Goal: Transaction & Acquisition: Purchase product/service

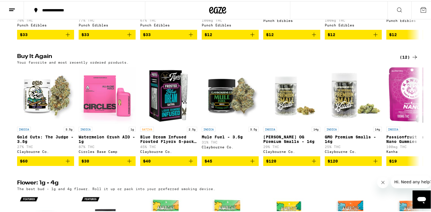
scroll to position [417, 0]
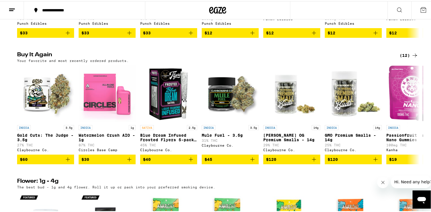
click at [67, 163] on button "$60" at bounding box center [45, 159] width 57 height 10
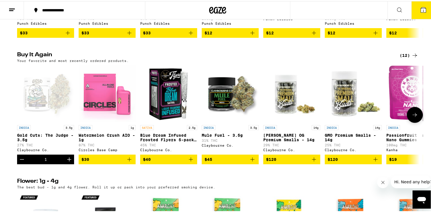
click at [67, 163] on button "Increment" at bounding box center [69, 159] width 10 height 10
click at [66, 162] on icon "Increment" at bounding box center [69, 158] width 7 height 7
click at [67, 162] on icon "Increment" at bounding box center [69, 158] width 7 height 7
click at [66, 162] on icon "Increment" at bounding box center [69, 158] width 7 height 7
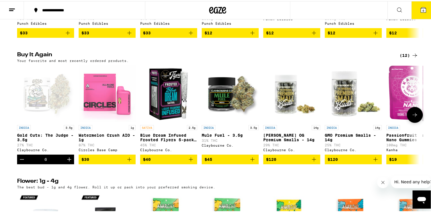
click at [66, 162] on icon "Increment" at bounding box center [69, 158] width 7 height 7
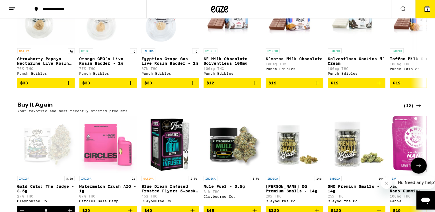
scroll to position [365, 0]
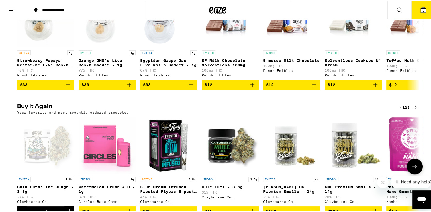
click at [422, 9] on span "8" at bounding box center [423, 9] width 2 height 3
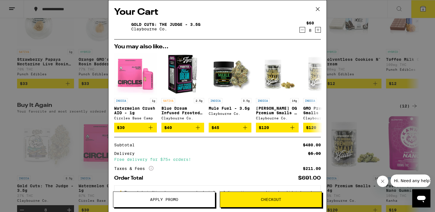
click at [267, 200] on span "Checkout" at bounding box center [271, 200] width 20 height 4
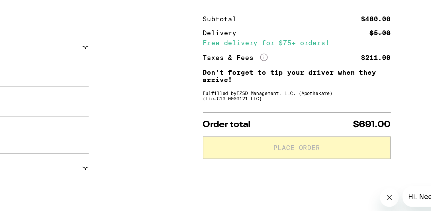
scroll to position [3, 0]
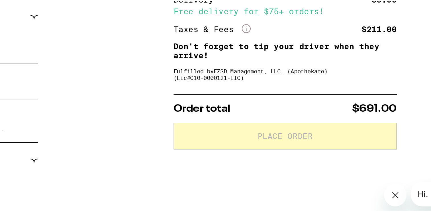
drag, startPoint x: 267, startPoint y: 200, endPoint x: 253, endPoint y: 127, distance: 75.0
click at [253, 127] on div "**********" at bounding box center [218, 211] width 410 height 292
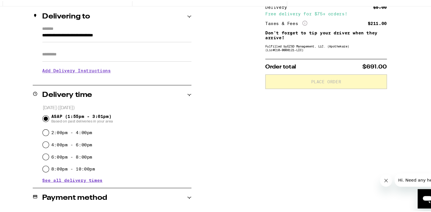
scroll to position [66, 0]
click at [114, 81] on h3 "Add Delivery Instructions" at bounding box center [130, 78] width 139 height 13
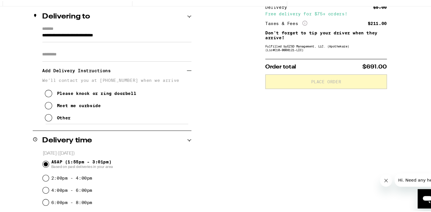
click at [69, 104] on button "Please knock or ring doorbell" at bounding box center [106, 99] width 86 height 11
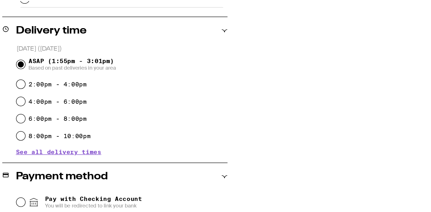
scroll to position [130, 0]
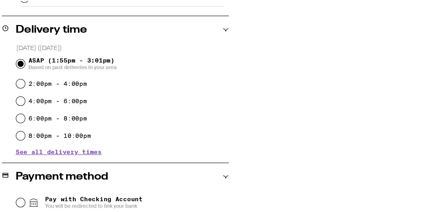
click at [65, 116] on div "2:00pm - 4:00pm" at bounding box center [130, 115] width 139 height 11
click at [63, 116] on input "2:00pm - 4:00pm" at bounding box center [64, 115] width 6 height 6
radio input "true"
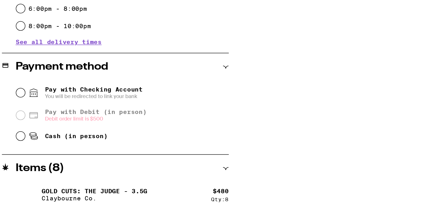
scroll to position [190, 0]
click at [65, 163] on div "Cash (in person)" at bounding box center [130, 161] width 139 height 13
click at [64, 164] on input "Cash (in person)" at bounding box center [64, 162] width 6 height 6
radio input "true"
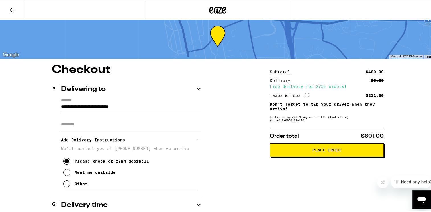
scroll to position [0, 0]
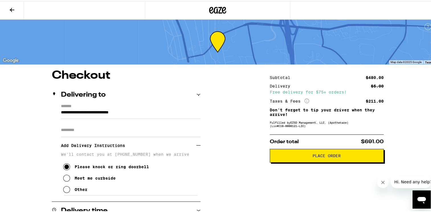
click at [420, 202] on icon "Open messaging window" at bounding box center [421, 199] width 10 height 10
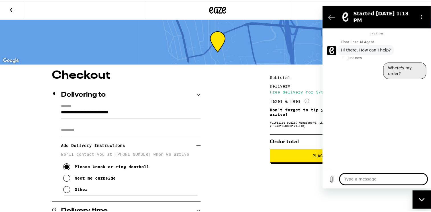
click at [397, 65] on button "Where's my order?" at bounding box center [404, 70] width 43 height 17
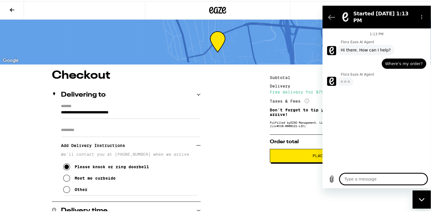
type textarea "x"
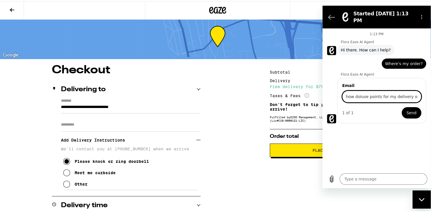
scroll to position [6, 0]
click at [418, 132] on div "1:13 PM Flora Eaze AI Agent Flora Eaze AI Agent says: Hi there. How can I help?…" at bounding box center [376, 99] width 108 height 142
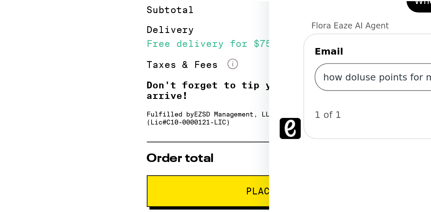
scroll to position [10, 0]
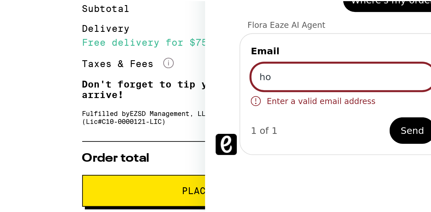
type input "h"
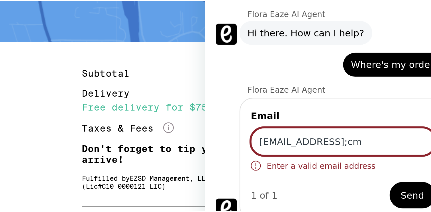
type input "barbarav12@aol;cm"
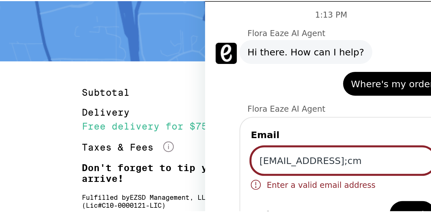
click at [303, 4] on span "Where's my order?" at bounding box center [286, 7] width 38 height 6
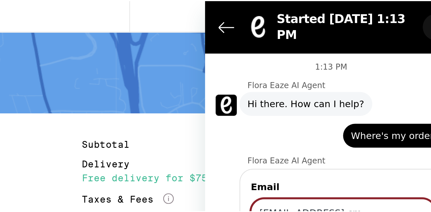
click at [304, 13] on button "Options menu" at bounding box center [303, 11] width 11 height 11
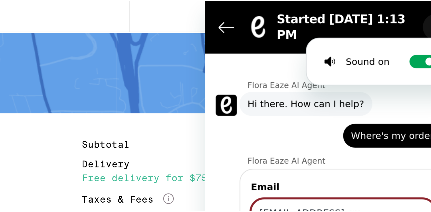
click at [304, 13] on button "Options menu" at bounding box center [303, 11] width 11 height 11
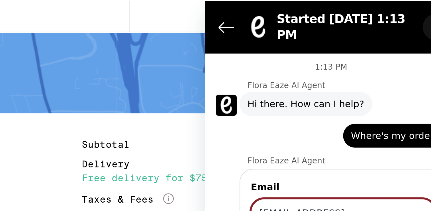
click at [305, 9] on icon "Options menu" at bounding box center [303, 11] width 5 height 5
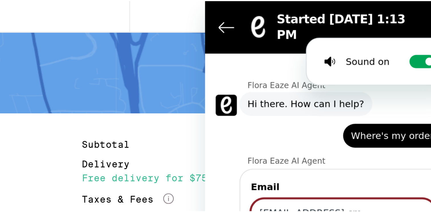
click at [297, 44] on div "Flora Eaze AI Agent says: Hi there. How can I help?" at bounding box center [261, 44] width 104 height 11
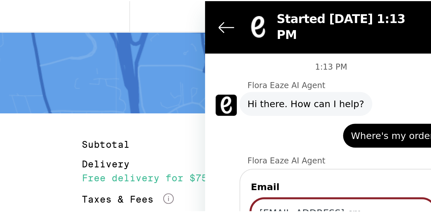
click at [301, 56] on span "Where's my order?" at bounding box center [286, 59] width 38 height 6
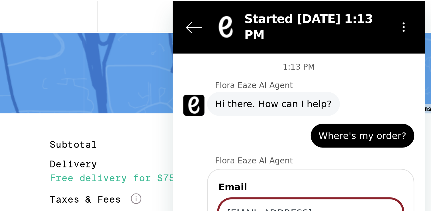
click at [274, 56] on div "says: Where's my order?" at bounding box center [253, 58] width 44 height 10
click at [259, 56] on span "Where's my order?" at bounding box center [254, 59] width 38 height 6
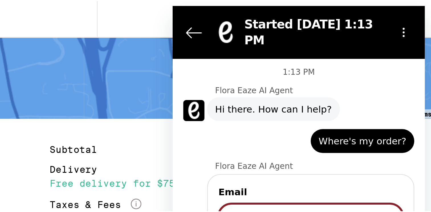
click at [258, 61] on span "Where's my order?" at bounding box center [254, 64] width 38 height 6
click at [257, 61] on span "Where's my order?" at bounding box center [254, 64] width 38 height 6
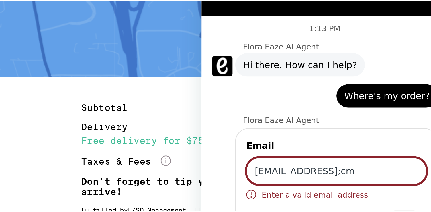
scroll to position [9, 0]
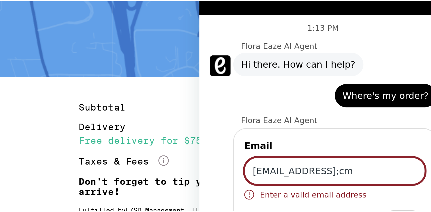
click at [225, 17] on div "says: Where's my order?" at bounding box center [251, 20] width 104 height 14
click at [228, 17] on div "says: Where's my order?" at bounding box center [251, 20] width 104 height 14
click at [231, 16] on div "says: Where's my order?" at bounding box center [251, 20] width 104 height 14
click at [294, 19] on span "Where's my order?" at bounding box center [281, 22] width 38 height 6
click at [292, 20] on div "says: Where's my order?" at bounding box center [280, 21] width 44 height 10
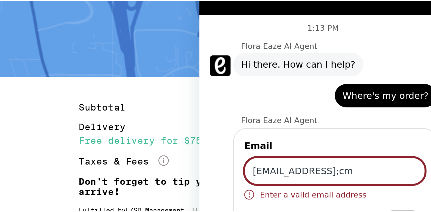
click at [290, 20] on div "says: Where's my order?" at bounding box center [280, 21] width 44 height 10
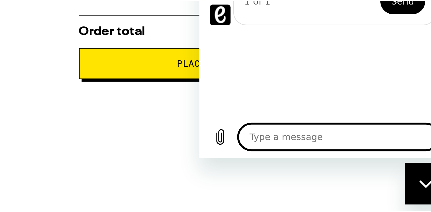
type textarea "H"
type textarea "x"
type textarea "Ho"
type textarea "x"
type textarea "How"
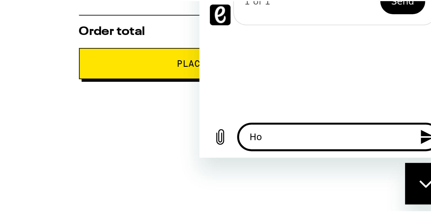
type textarea "x"
type textarea "How"
type textarea "x"
type textarea "How d"
type textarea "x"
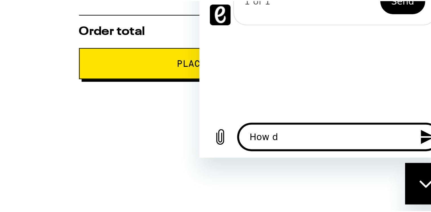
type textarea "How do"
type textarea "x"
type textarea "How do"
type textarea "x"
type textarea "How do I"
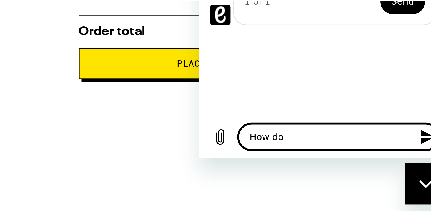
type textarea "x"
type textarea "How do I"
type textarea "x"
type textarea "How do I u"
type textarea "x"
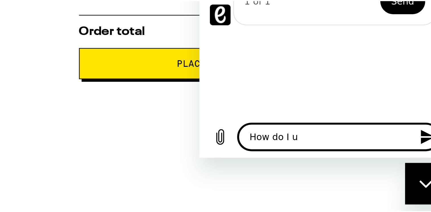
type textarea "How do I us"
type textarea "x"
type textarea "How do I use"
type textarea "x"
type textarea "How do I use"
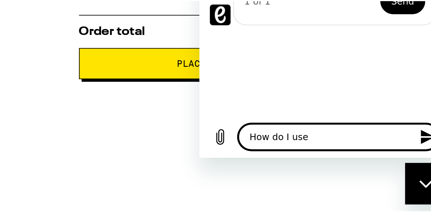
type textarea "x"
type textarea "How do I use p"
type textarea "x"
type textarea "How do I use po"
type textarea "x"
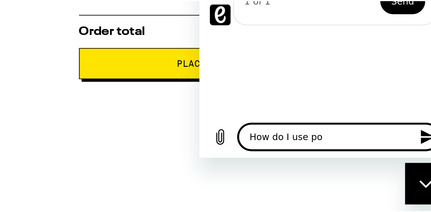
type textarea "How do I use poi"
type textarea "x"
type textarea "How do I use poin"
type textarea "x"
type textarea "How do I use point"
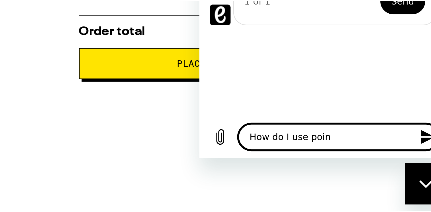
type textarea "x"
type textarea "How do I use points"
type textarea "x"
type textarea "How do I use points"
type textarea "x"
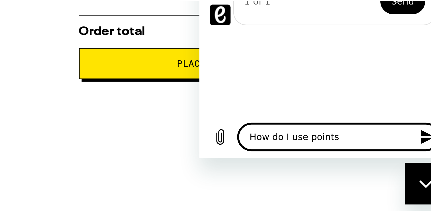
type textarea "How do I use points f"
type textarea "x"
type textarea "How do I use points fo"
type textarea "x"
type textarea "How do I use points for"
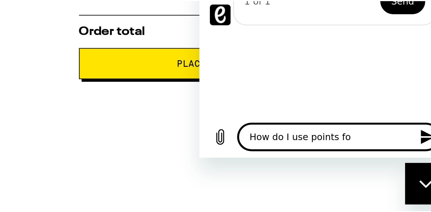
type textarea "x"
type textarea "How do I use points for"
type textarea "x"
type textarea "How do I use points for d"
type textarea "x"
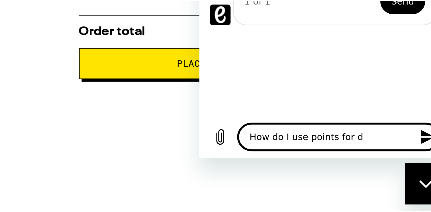
type textarea "How do I use points for de"
type textarea "x"
type textarea "How do I use points for del"
type textarea "x"
type textarea "How do I use points for deli"
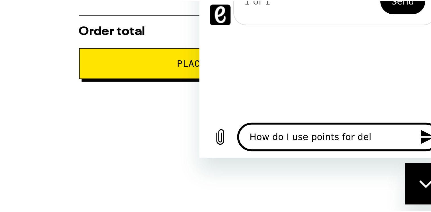
type textarea "x"
type textarea "How do I use points for deliv"
type textarea "x"
type textarea "How do I use points for delive"
type textarea "x"
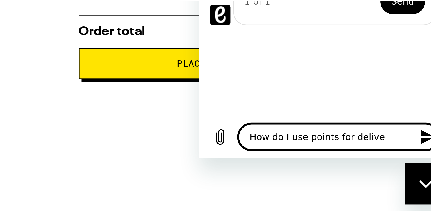
type textarea "How do I use points for deliver"
type textarea "x"
type textarea "How do I use points for delivery"
type textarea "x"
type textarea "How do I use points for delivery"
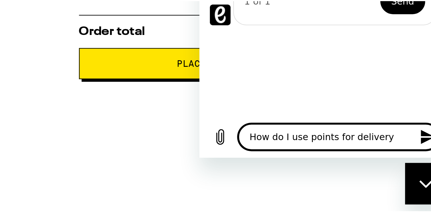
type textarea "x"
type textarea "How do I use points for delivery o"
type textarea "x"
type textarea "How do I use points for delivery or"
type textarea "x"
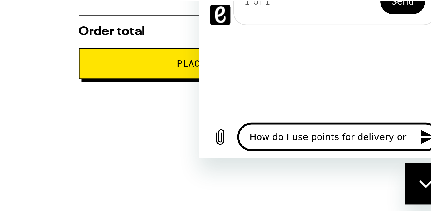
type textarea "How do I use points for delivery ord"
type textarea "x"
type textarea "How do I use points for delivery orde"
type textarea "x"
type textarea "How do I use points for delivery order"
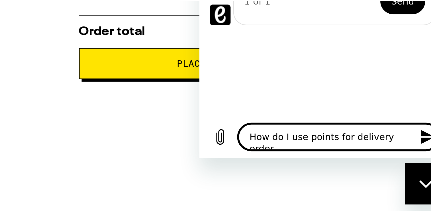
type textarea "x"
type textarea "How do I use points for delivery order"
click at [413, 172] on icon "Close messaging window" at bounding box center [414, 172] width 6 height 4
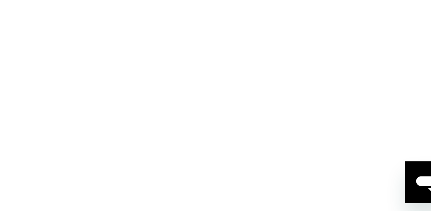
scroll to position [55, 0]
click at [414, 170] on icon "Open messaging window" at bounding box center [413, 171] width 9 height 7
type textarea "x"
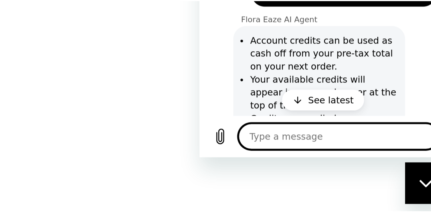
scroll to position [56, 0]
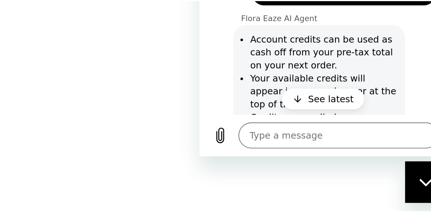
click at [374, 192] on div "Subtotal $480.00 Delivery $5.00 Free delivery for $75+ orders! Taxes & Fees Mor…" at bounding box center [327, 180] width 114 height 334
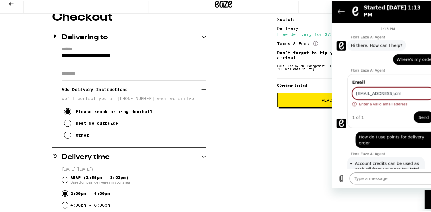
scroll to position [53, 0]
click at [430, 202] on div "Close messaging window" at bounding box center [433, 199] width 17 height 17
type textarea "x"
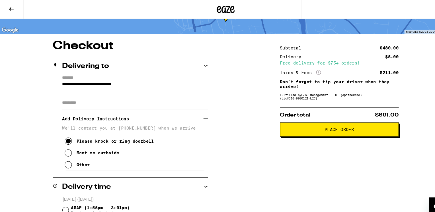
scroll to position [0, 0]
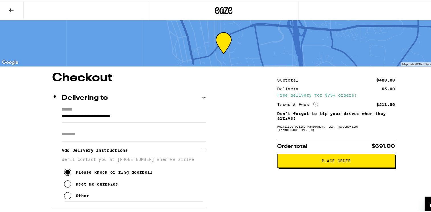
click at [17, 6] on button at bounding box center [12, 9] width 24 height 18
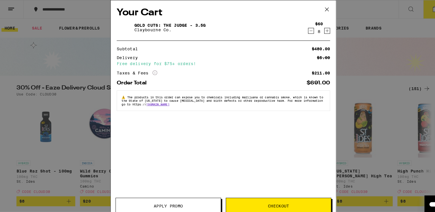
click at [320, 7] on icon at bounding box center [317, 9] width 9 height 9
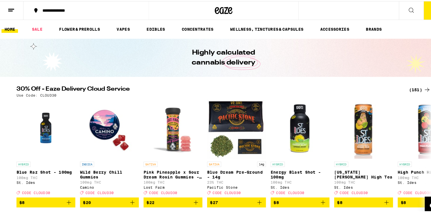
click at [9, 27] on link "HOME" at bounding box center [11, 27] width 16 height 7
click at [8, 10] on button at bounding box center [12, 9] width 24 height 18
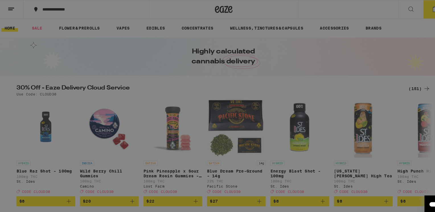
click at [10, 9] on button at bounding box center [12, 9] width 24 height 19
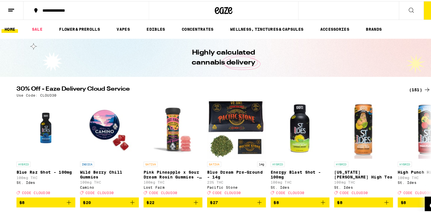
click at [11, 8] on icon at bounding box center [12, 8] width 7 height 7
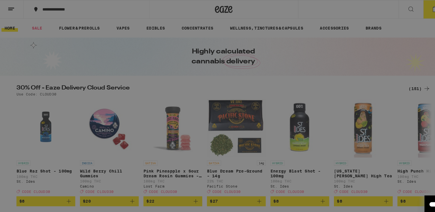
click at [11, 13] on icon at bounding box center [12, 9] width 11 height 11
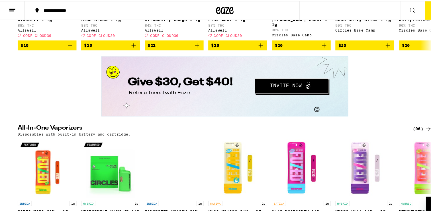
scroll to position [912, 0]
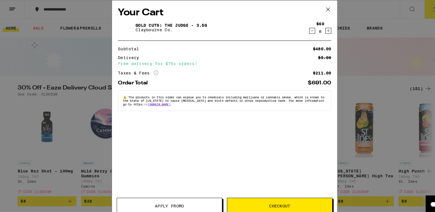
click at [321, 6] on icon at bounding box center [317, 9] width 9 height 9
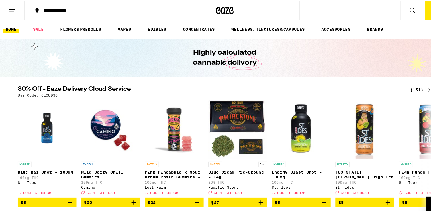
click at [396, 9] on icon at bounding box center [399, 8] width 7 height 7
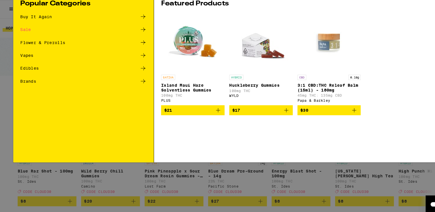
click at [412, 13] on icon at bounding box center [413, 9] width 9 height 9
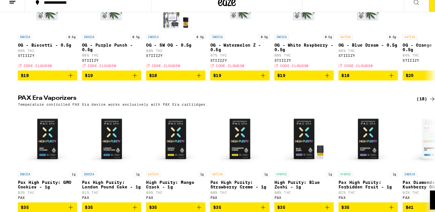
scroll to position [1202, 0]
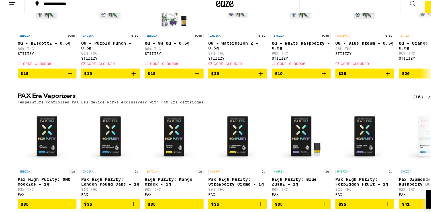
click at [354, 32] on img "Open page for OG - Blue Dream - 0.5g from STIIIZY" at bounding box center [353, 6] width 57 height 57
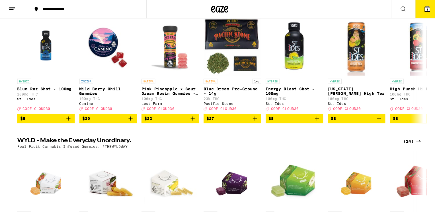
scroll to position [76, 0]
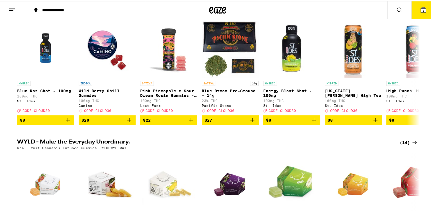
click at [421, 11] on icon at bounding box center [422, 8] width 5 height 5
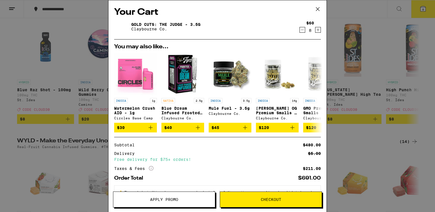
click at [253, 200] on span "Checkout" at bounding box center [271, 200] width 102 height 4
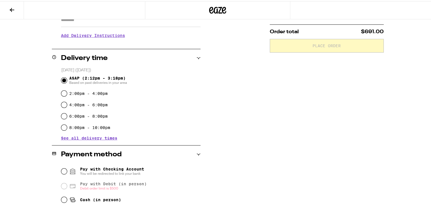
scroll to position [109, 0]
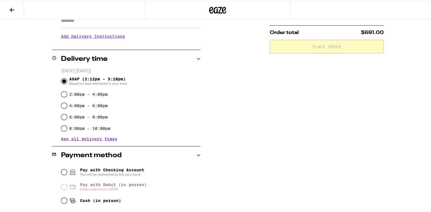
click at [69, 95] on label "2:00pm - 4:00pm" at bounding box center [88, 93] width 38 height 5
click at [67, 95] on input "2:00pm - 4:00pm" at bounding box center [64, 94] width 6 height 6
radio input "true"
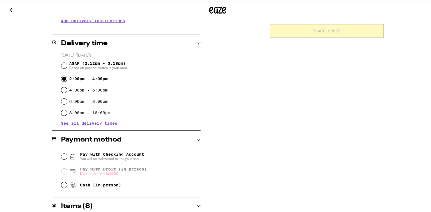
scroll to position [148, 0]
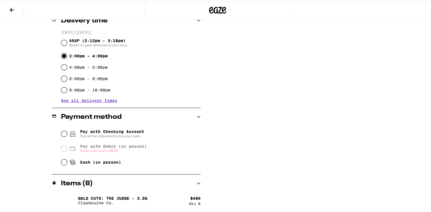
click at [69, 163] on icon at bounding box center [72, 161] width 7 height 7
click at [67, 163] on input "Cash (in person)" at bounding box center [64, 162] width 6 height 6
radio input "true"
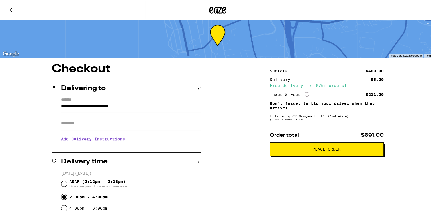
scroll to position [0, 0]
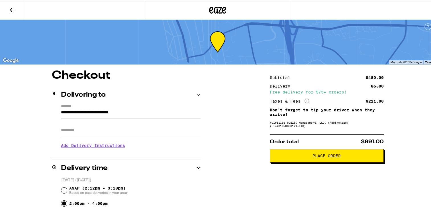
click at [321, 157] on span "Place Order" at bounding box center [326, 155] width 28 height 4
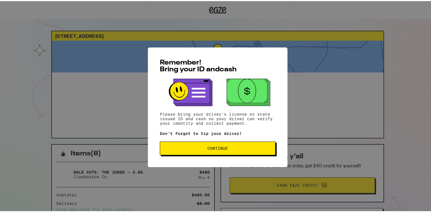
click at [212, 149] on span "Continue" at bounding box center [217, 147] width 20 height 4
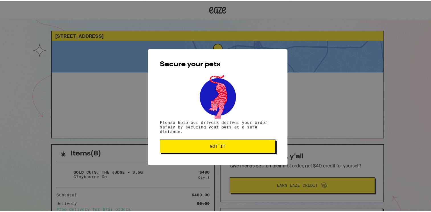
click at [212, 144] on span "Got it" at bounding box center [217, 145] width 15 height 4
